Goal: Information Seeking & Learning: Learn about a topic

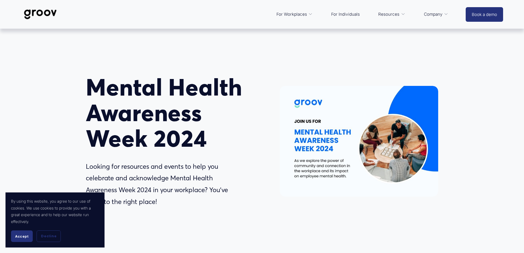
scroll to position [138, 0]
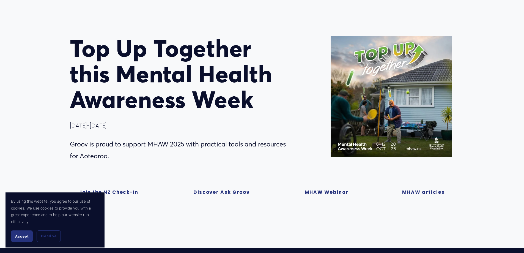
scroll to position [83, 0]
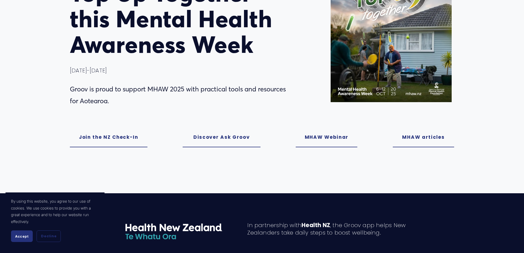
click at [334, 133] on link "MHAW Webinar" at bounding box center [327, 138] width 62 height 20
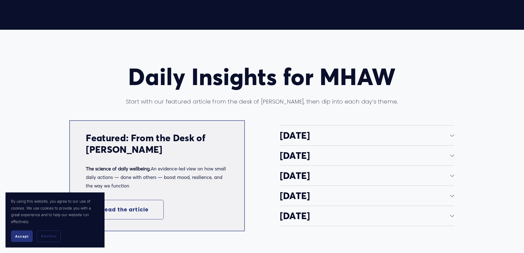
scroll to position [1075, 0]
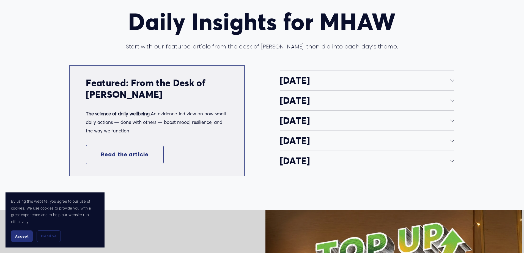
click at [295, 82] on span "Monday" at bounding box center [365, 81] width 171 height 12
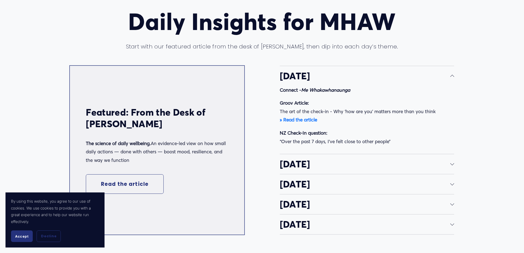
click at [308, 167] on span "Tuesday" at bounding box center [365, 164] width 171 height 12
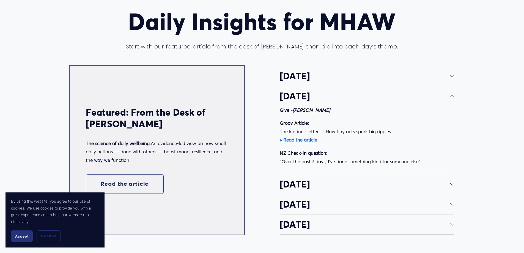
click at [308, 190] on span "Wednesday" at bounding box center [365, 184] width 171 height 12
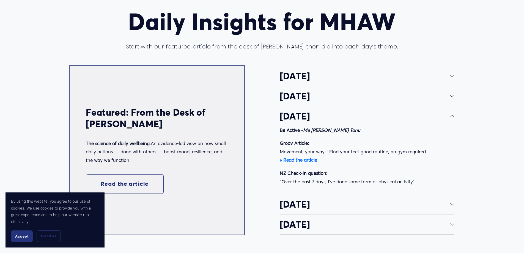
click at [321, 81] on span "Monday" at bounding box center [365, 76] width 171 height 12
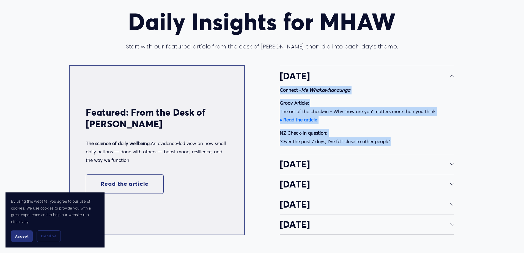
drag, startPoint x: 275, startPoint y: 92, endPoint x: 404, endPoint y: 152, distance: 142.3
click at [404, 152] on div "Daily Insights for MHAW Start with our featured article from the desk of Dr. Fi…" at bounding box center [262, 121] width 524 height 225
copy div "Connect - Me Whakawhanaunga Groov Article: The art of the check-in - Why ‘how a…"
click at [454, 166] on div at bounding box center [452, 164] width 4 height 4
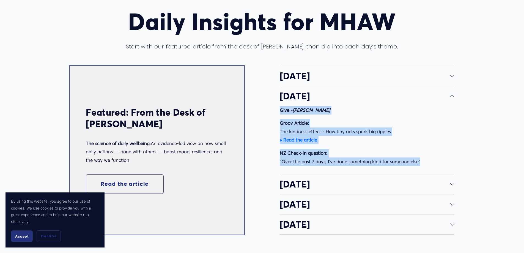
drag, startPoint x: 276, startPoint y: 115, endPoint x: 428, endPoint y: 174, distance: 162.5
click at [428, 174] on div "Daily Insights for MHAW Start with our featured article from the desk of Dr. Fi…" at bounding box center [262, 121] width 524 height 225
copy div "Give - Tukua Groov Article: The kindness effect - How tiny acts spark big rippl…"
click at [312, 189] on span "Wednesday" at bounding box center [365, 184] width 171 height 12
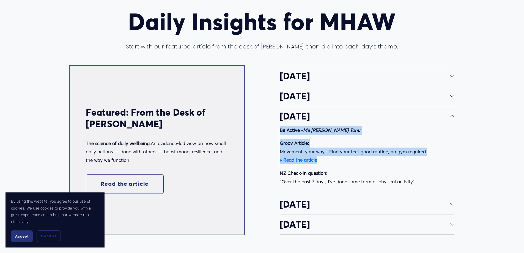
drag, startPoint x: 278, startPoint y: 134, endPoint x: 386, endPoint y: 155, distance: 109.6
click at [394, 162] on div "Daily Insights for MHAW Start with our featured article from the desk of Dr. Fi…" at bounding box center [262, 121] width 524 height 225
drag, startPoint x: 276, startPoint y: 123, endPoint x: 443, endPoint y: 192, distance: 180.2
click at [443, 192] on div "Daily Insights for MHAW Start with our featured article from the desk of Dr. Fi…" at bounding box center [262, 121] width 524 height 225
copy li "Wednesday Be Active - Me Kori Tonu Groov Article: Movement, your way - Find you…"
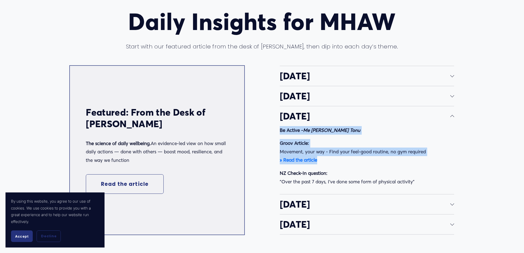
click at [310, 210] on span "Thursday" at bounding box center [365, 204] width 171 height 12
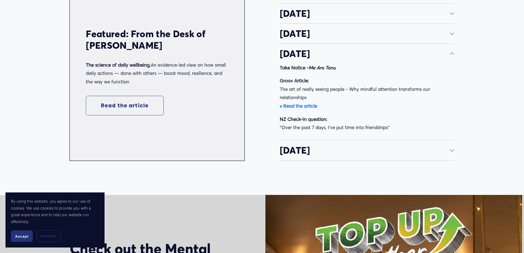
scroll to position [1185, 0]
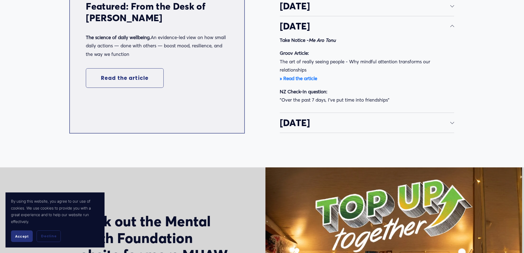
drag, startPoint x: 281, startPoint y: 31, endPoint x: 335, endPoint y: 67, distance: 65.8
click at [381, 99] on li "Thursday Take Notice - Me Aro Tonu Groov Article: The art of really seeing peop…" at bounding box center [367, 64] width 175 height 97
drag, startPoint x: 282, startPoint y: 28, endPoint x: 315, endPoint y: 35, distance: 33.7
click at [345, 42] on li "Thursday Take Notice - Me Aro Tonu Groov Article: The art of really seeing peop…" at bounding box center [367, 64] width 175 height 97
click at [281, 31] on span "Thursday" at bounding box center [365, 26] width 171 height 12
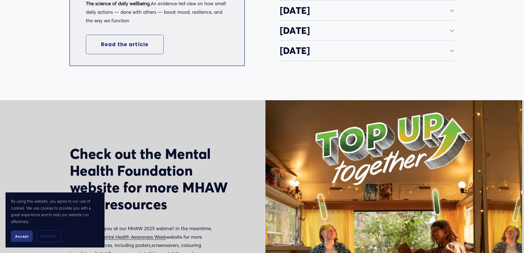
click at [292, 36] on span "Thursday" at bounding box center [365, 31] width 171 height 12
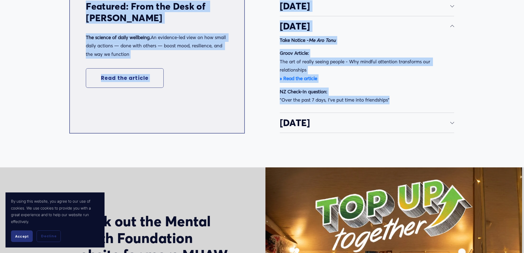
drag, startPoint x: 398, startPoint y: 105, endPoint x: 262, endPoint y: 37, distance: 153.0
click at [262, 37] on div "Daily Insights for MHAW Start with our featured article from the desk of Dr. Fi…" at bounding box center [262, 16] width 524 height 234
click at [387, 81] on p "Groov Article: The art of really seeing people - Why mindful attention transfor…" at bounding box center [367, 66] width 175 height 34
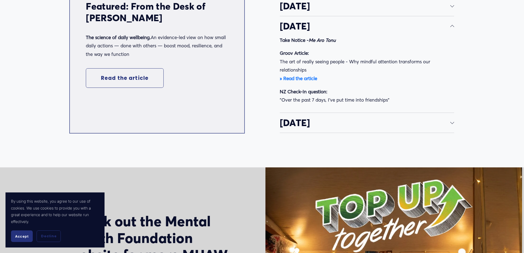
drag, startPoint x: 404, startPoint y: 106, endPoint x: 268, endPoint y: 38, distance: 151.7
click at [268, 38] on div "Daily Insights for MHAW Start with our featured article from the desk of Dr. Fi…" at bounding box center [262, 16] width 524 height 234
copy li "Thursday Take Notice - Me Aro Tonu Groov Article: The art of really seeing peop…"
click at [298, 128] on span "Friday" at bounding box center [365, 123] width 171 height 12
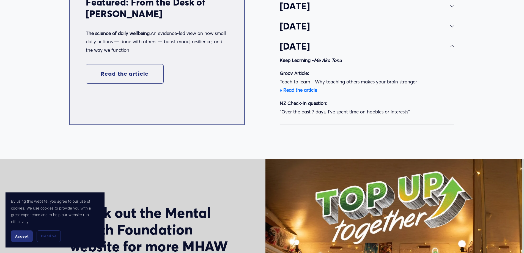
drag, startPoint x: 427, startPoint y: 119, endPoint x: 281, endPoint y: 54, distance: 160.7
click at [281, 54] on li "Friday Keep Learning - Me Ako Tonu Groov Article: Teach to learn - Why teaching…" at bounding box center [367, 80] width 175 height 88
copy li "Friday Keep Learning - Me Ako Tonu Groov Article: Teach to learn - Why teaching…"
click at [453, 76] on p "Groov Article: Teach to learn - Why teaching others makes your brain stronger »…" at bounding box center [367, 81] width 175 height 25
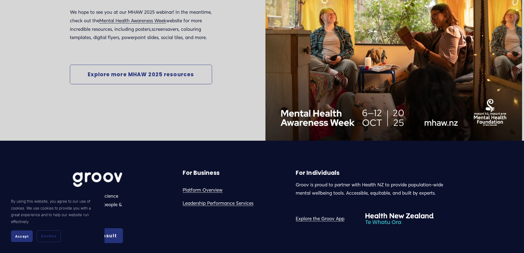
scroll to position [1487, 0]
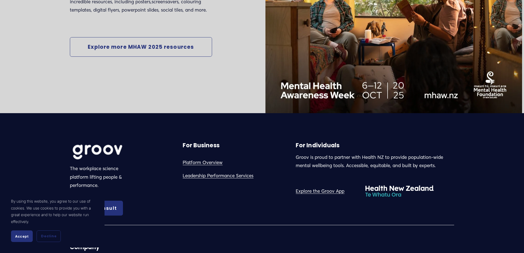
click at [111, 57] on link "Explore more MHAW 2025 resources" at bounding box center [141, 47] width 142 height 20
